Goal: Find specific page/section: Find specific page/section

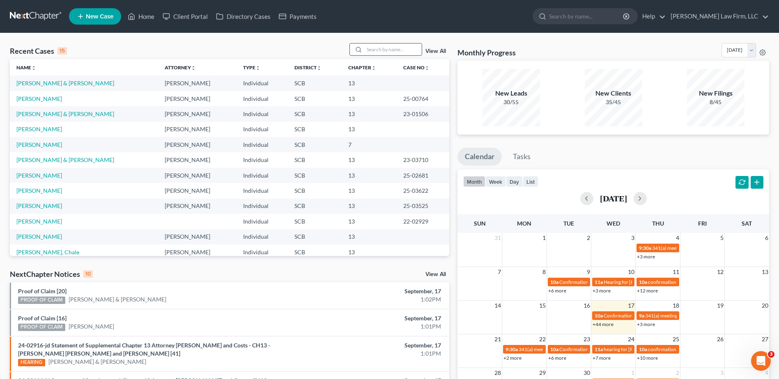
click at [386, 44] on input "search" at bounding box center [392, 50] width 57 height 12
type input "[PERSON_NAME]"
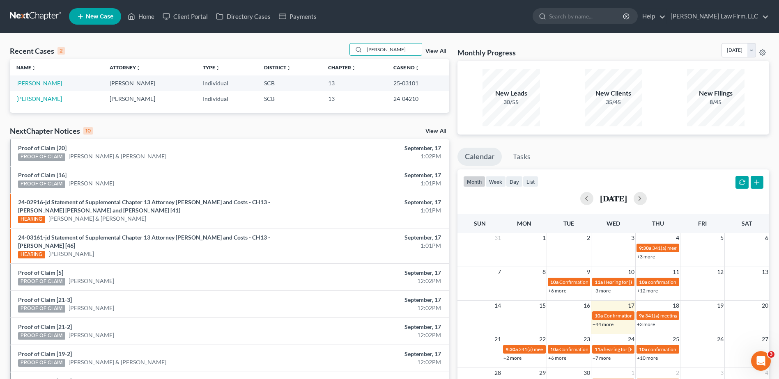
drag, startPoint x: 55, startPoint y: 85, endPoint x: 40, endPoint y: 83, distance: 14.6
click at [54, 85] on link "[PERSON_NAME]" at bounding box center [39, 83] width 46 height 7
click at [40, 83] on link "[PERSON_NAME]" at bounding box center [39, 83] width 46 height 7
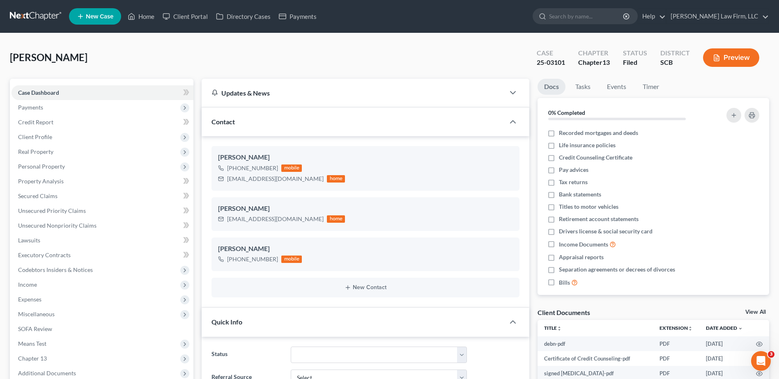
select select "0"
click at [76, 135] on span "Client Profile" at bounding box center [102, 137] width 182 height 15
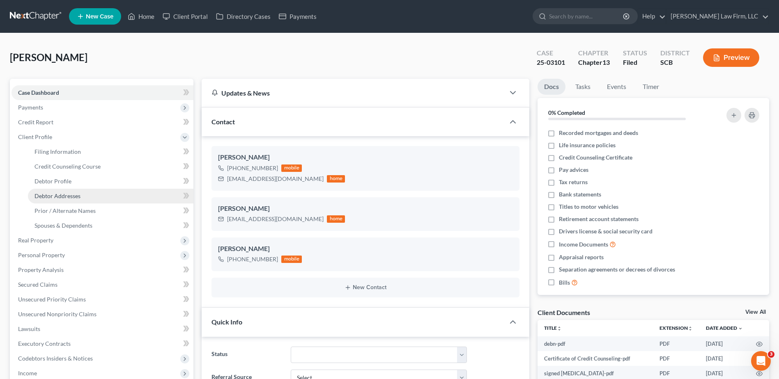
click at [77, 193] on span "Debtor Addresses" at bounding box center [57, 196] width 46 height 7
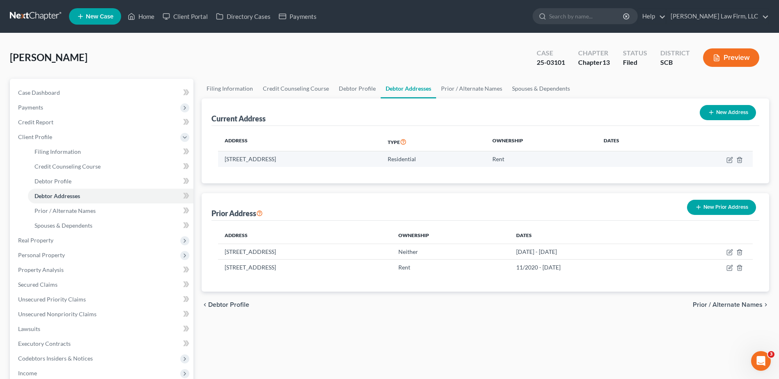
drag, startPoint x: 351, startPoint y: 158, endPoint x: 221, endPoint y: 160, distance: 130.6
click at [221, 160] on td "[STREET_ADDRESS]" at bounding box center [299, 160] width 163 height 16
copy td "[STREET_ADDRESS]"
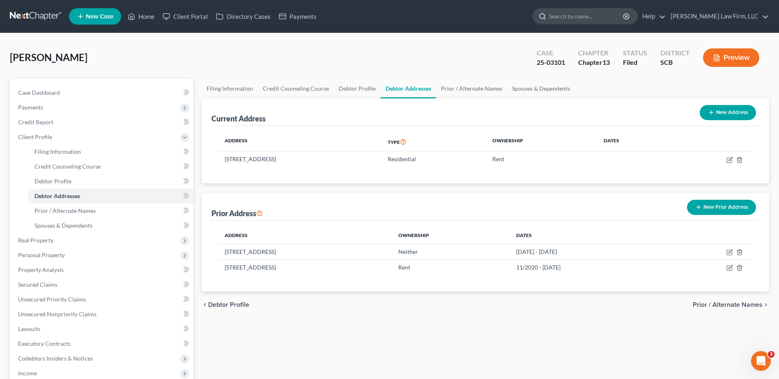
click at [620, 15] on input "search" at bounding box center [586, 16] width 75 height 15
type input "oree"
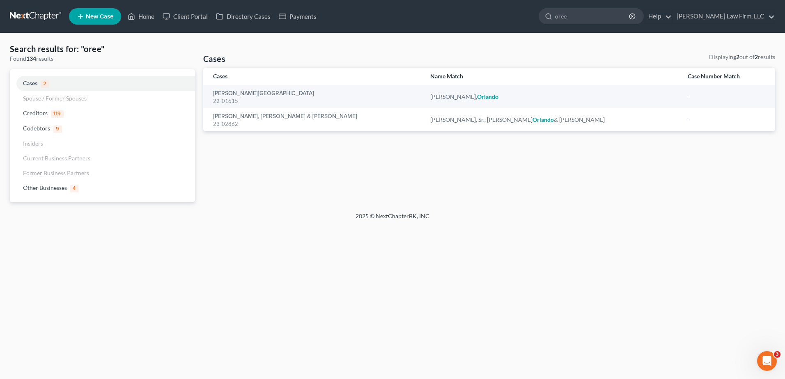
click at [534, 19] on ul "New Case Home Client Portal Directory Cases Payments oree - No Result - Credito…" at bounding box center [422, 16] width 706 height 21
type input "white"
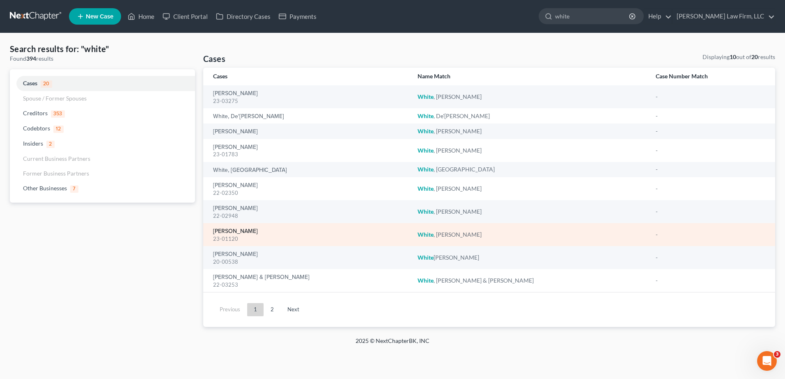
click at [223, 229] on link "[PERSON_NAME]" at bounding box center [235, 232] width 45 height 6
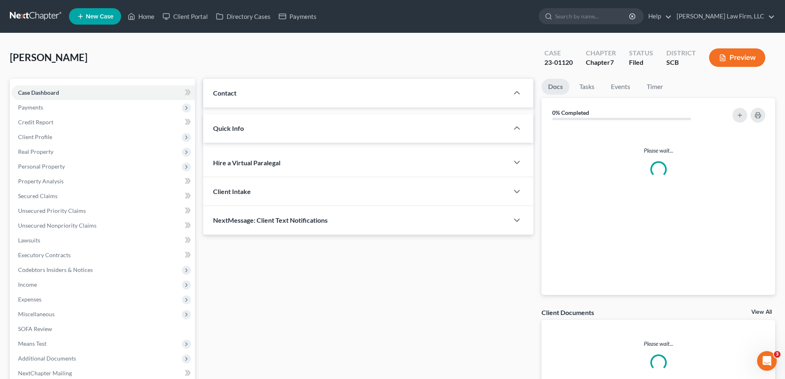
select select "0"
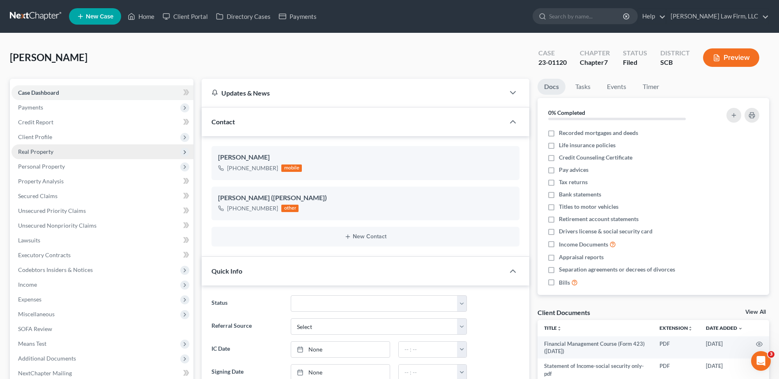
scroll to position [447, 0]
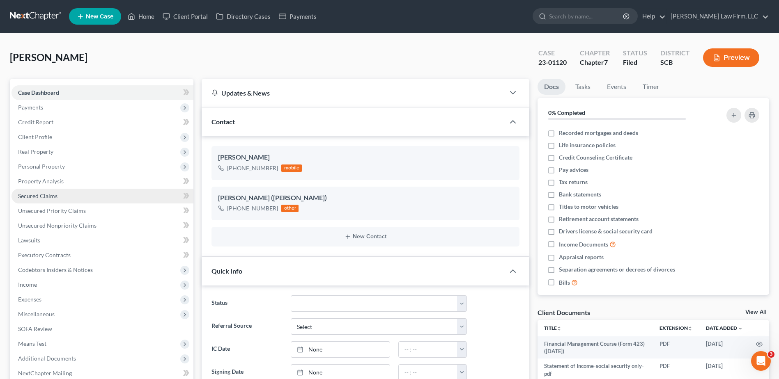
click at [47, 198] on span "Secured Claims" at bounding box center [37, 196] width 39 height 7
